Goal: Information Seeking & Learning: Learn about a topic

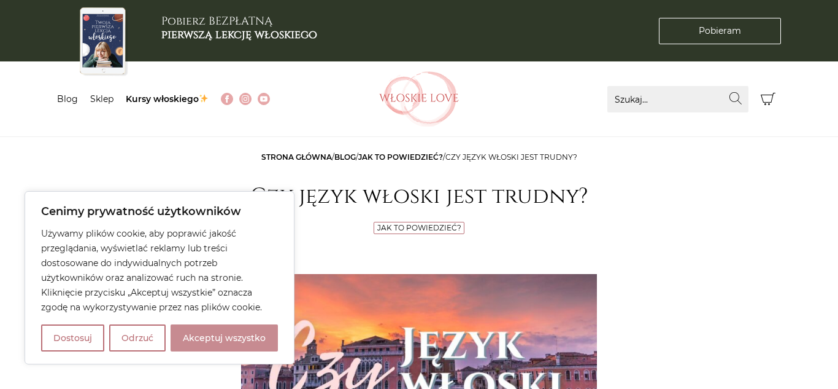
click at [205, 333] on button "Akceptuj wszystko" at bounding box center [224, 337] width 107 height 27
checkbox input "true"
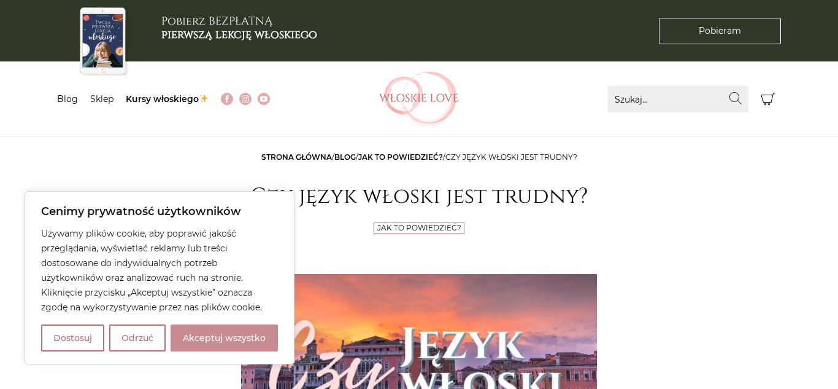
checkbox input "true"
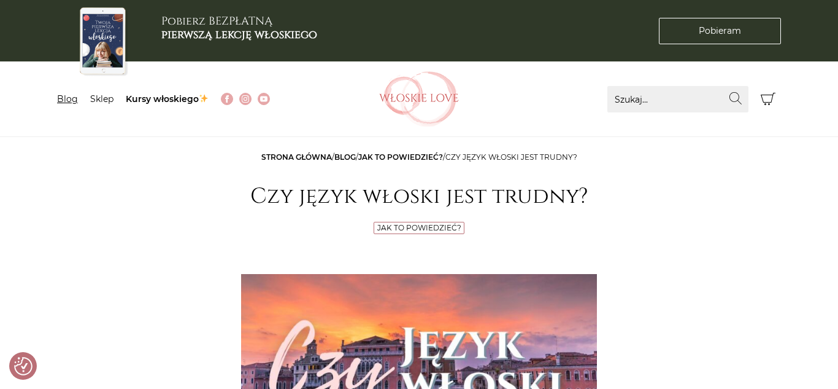
click at [68, 99] on link "Blog" at bounding box center [67, 98] width 21 height 11
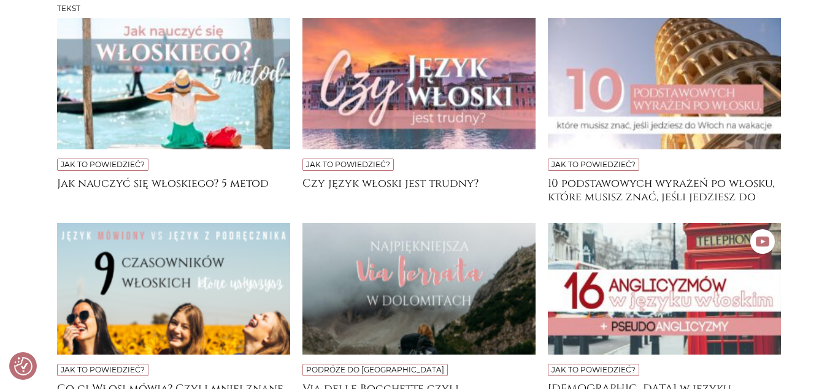
scroll to position [319, 0]
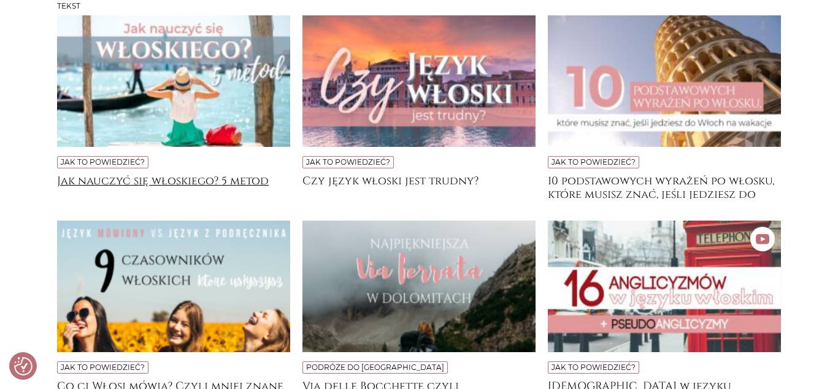
click at [219, 179] on h4 "Jak nauczyć się włoskiego? 5 metod" at bounding box center [173, 186] width 233 height 25
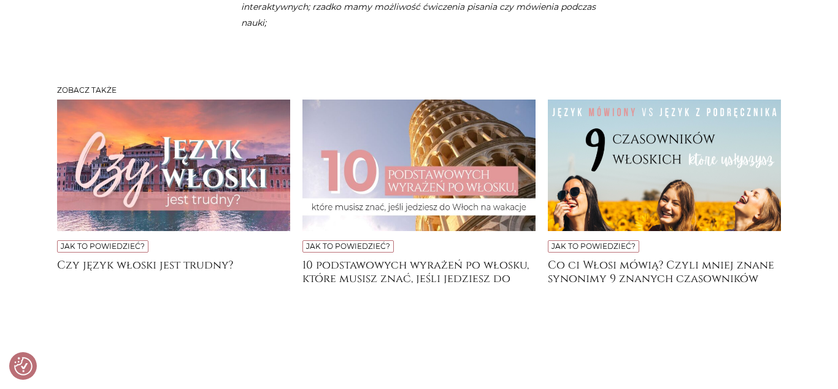
scroll to position [3413, 0]
